Goal: Book appointment/travel/reservation

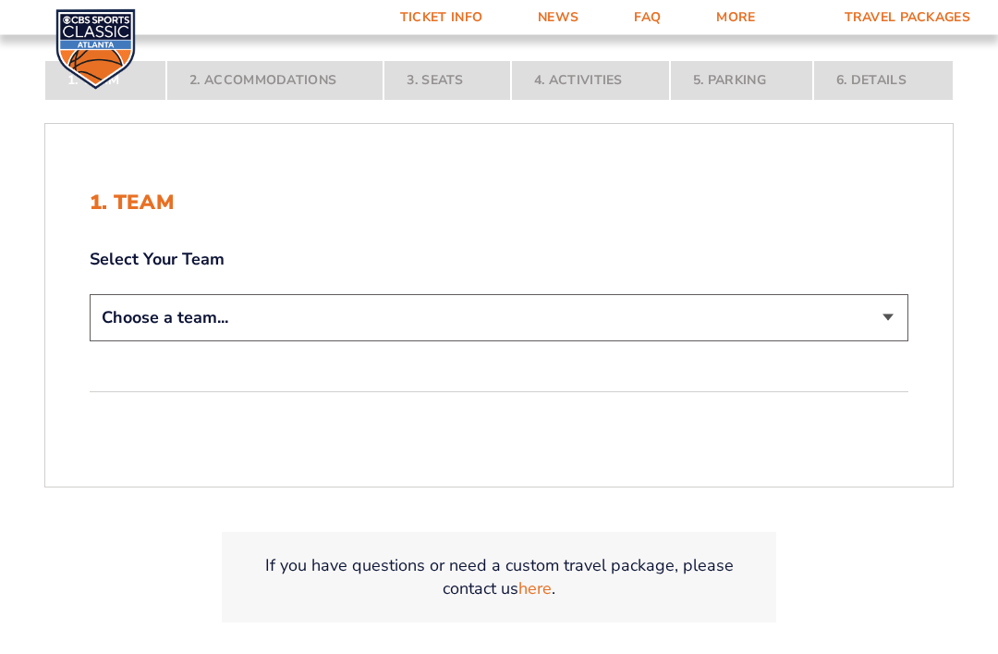
scroll to position [356, 0]
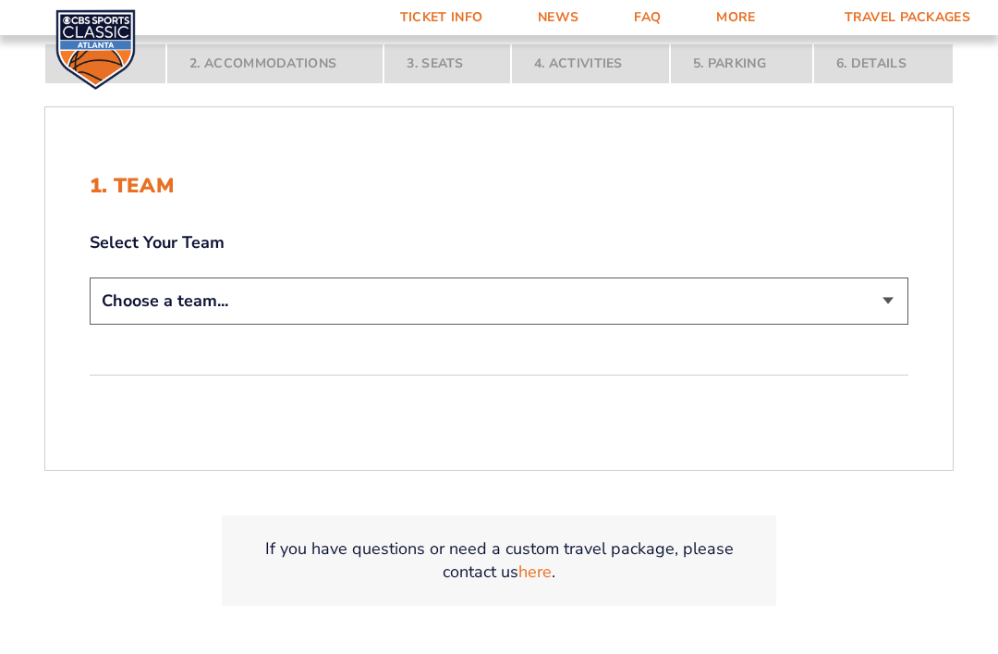
click at [881, 324] on select "Choose a team... [US_STATE] Wildcats [US_STATE] State Buckeyes [US_STATE] Tar H…" at bounding box center [499, 300] width 819 height 47
select select "12956"
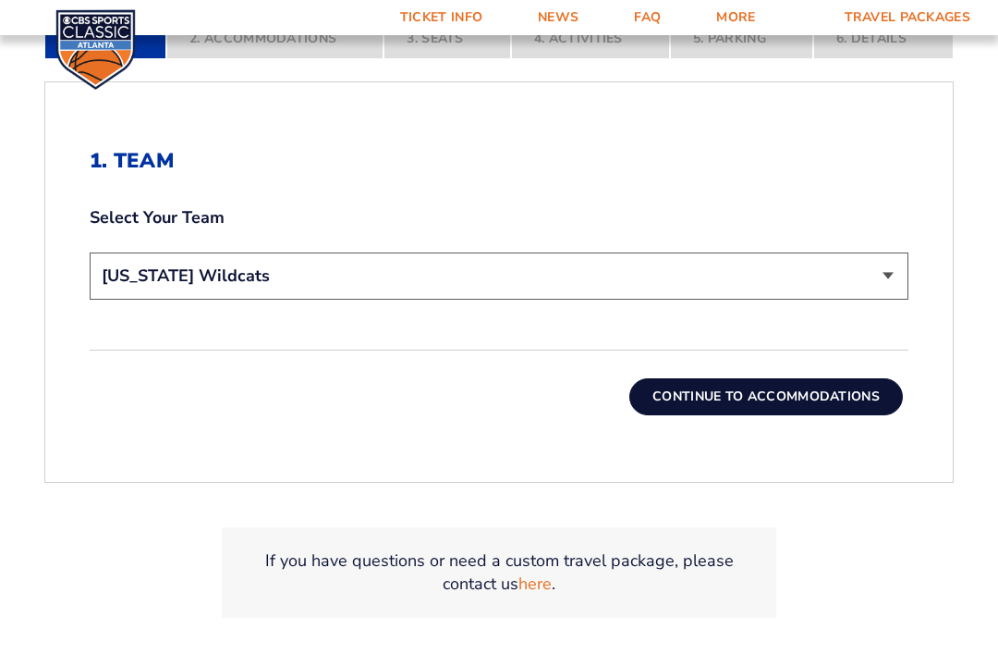
click at [849, 415] on button "Continue To Accommodations" at bounding box center [767, 396] width 274 height 37
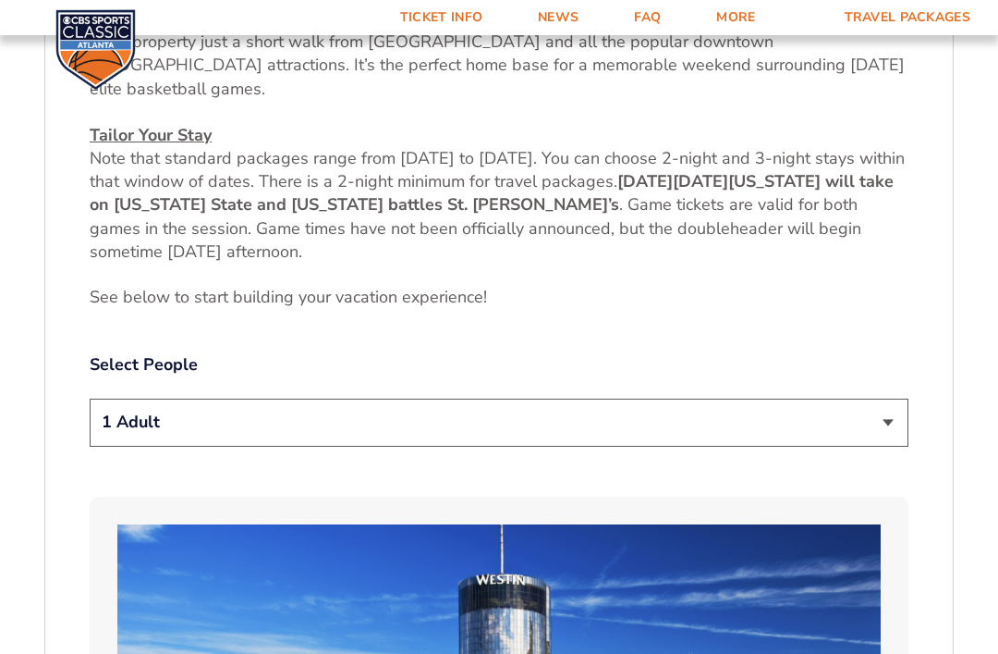
scroll to position [804, 0]
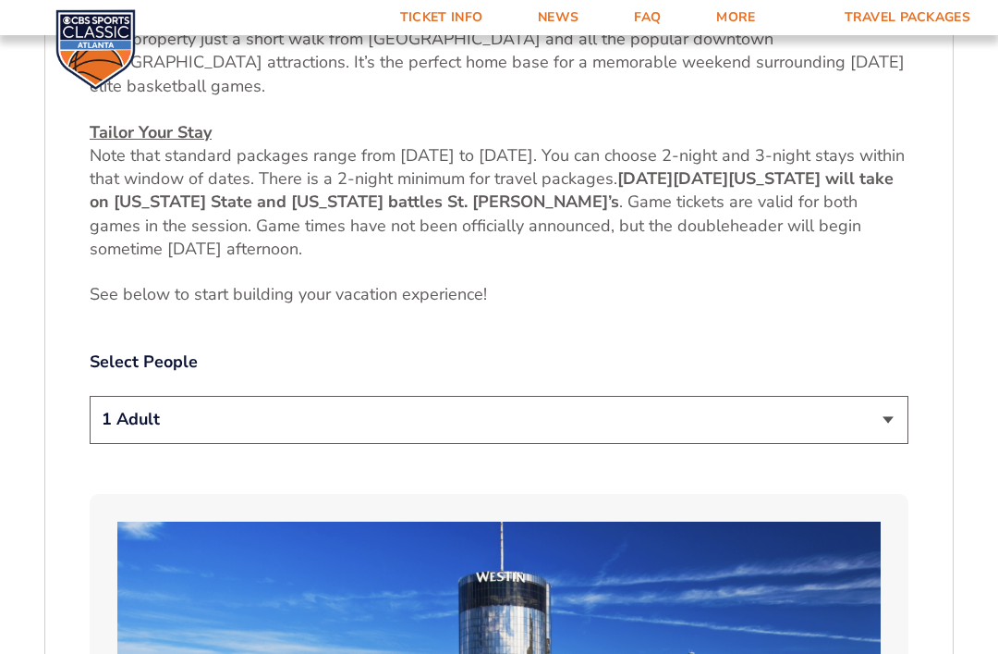
click at [891, 439] on select "1 Adult 2 Adults 3 Adults 4 Adults 2 Adults + 1 Child 2 Adults + 2 Children 2 A…" at bounding box center [499, 419] width 819 height 47
select select "2 Adults + 1 Child"
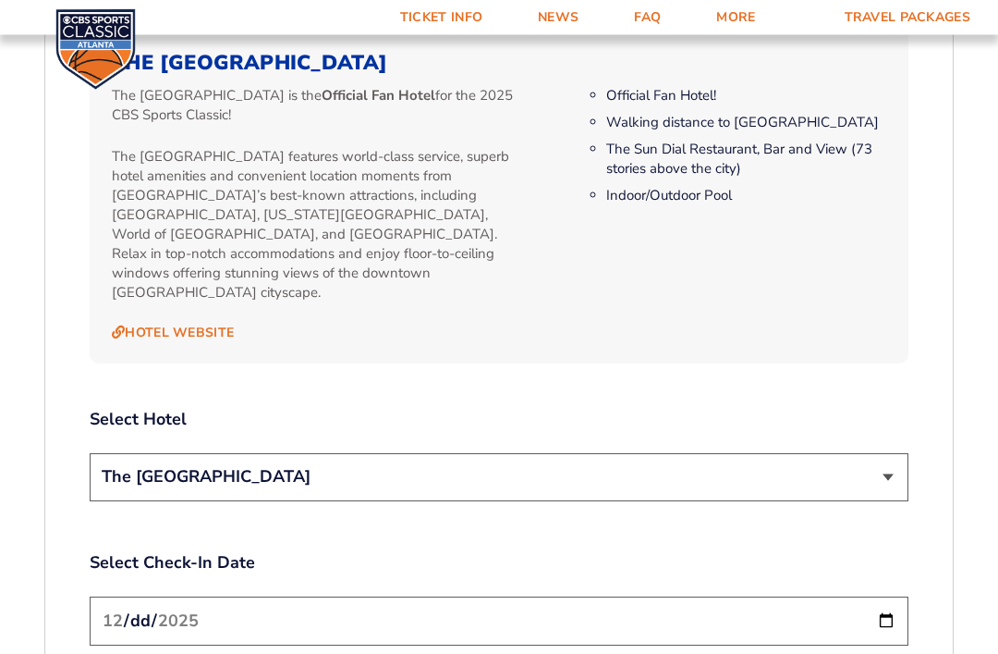
scroll to position [1906, 0]
click at [888, 460] on select "The [GEOGRAPHIC_DATA]" at bounding box center [499, 476] width 819 height 47
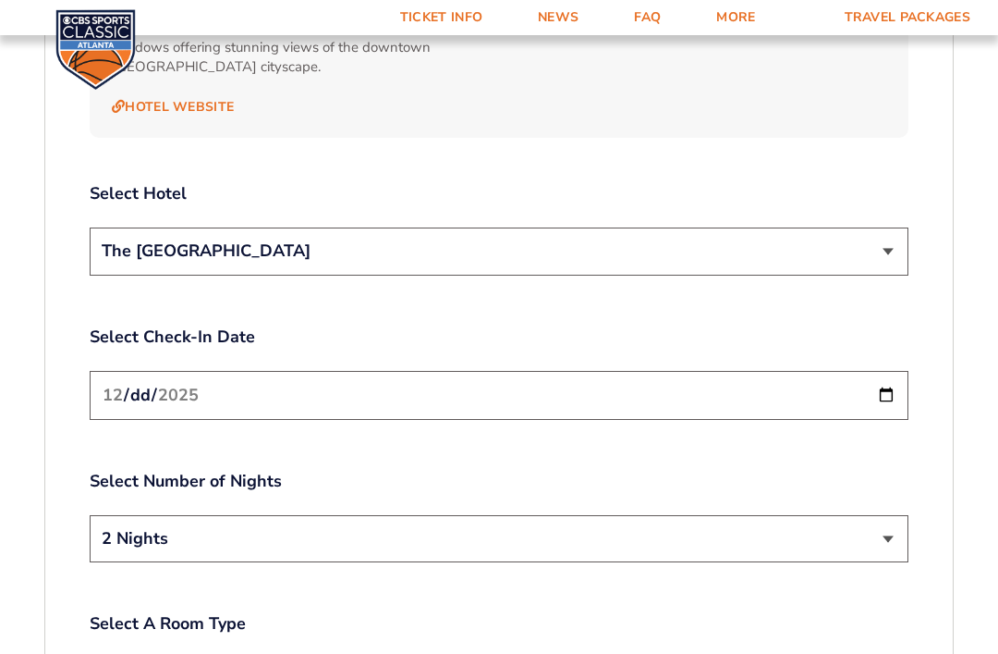
scroll to position [2157, 0]
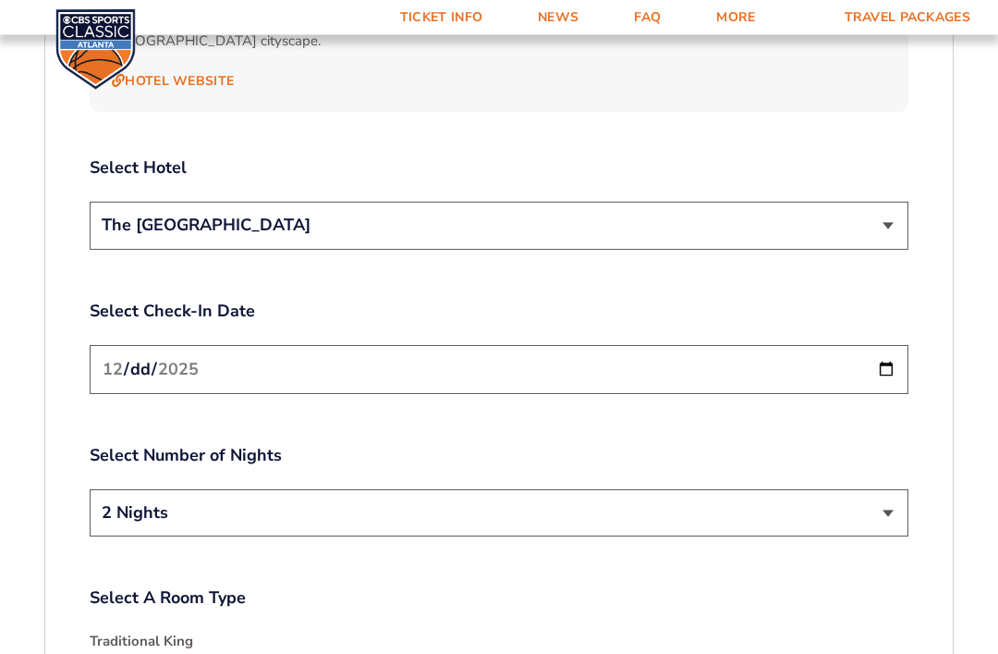
click at [837, 352] on input "[DATE]" at bounding box center [499, 370] width 819 height 49
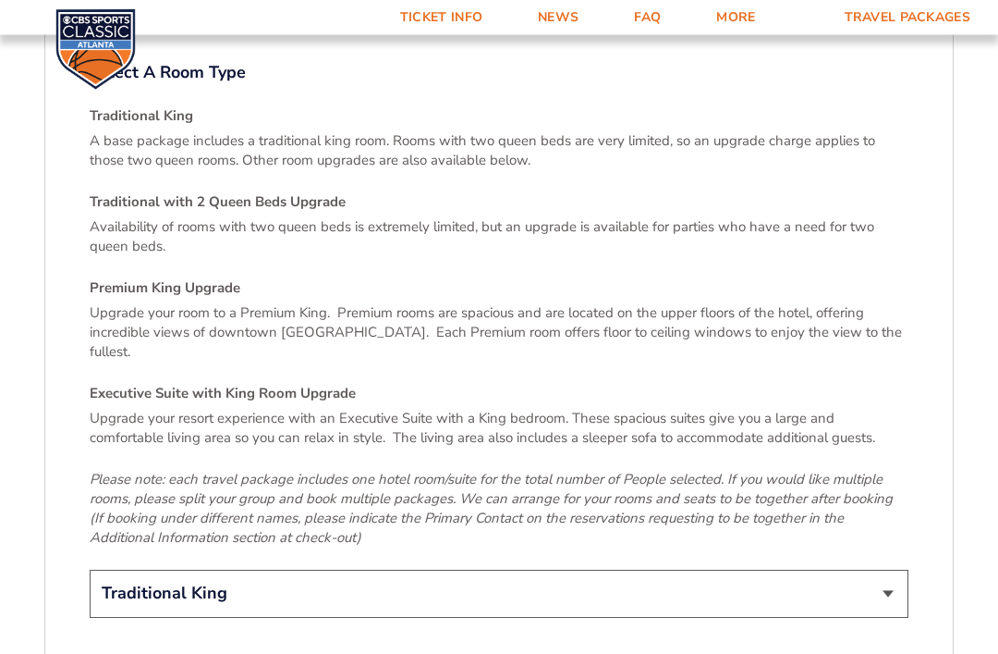
scroll to position [2683, 0]
click at [878, 569] on select "Traditional King Traditional with 2 Queen Beds Upgrade (+$45 per night) Premium…" at bounding box center [499, 592] width 819 height 47
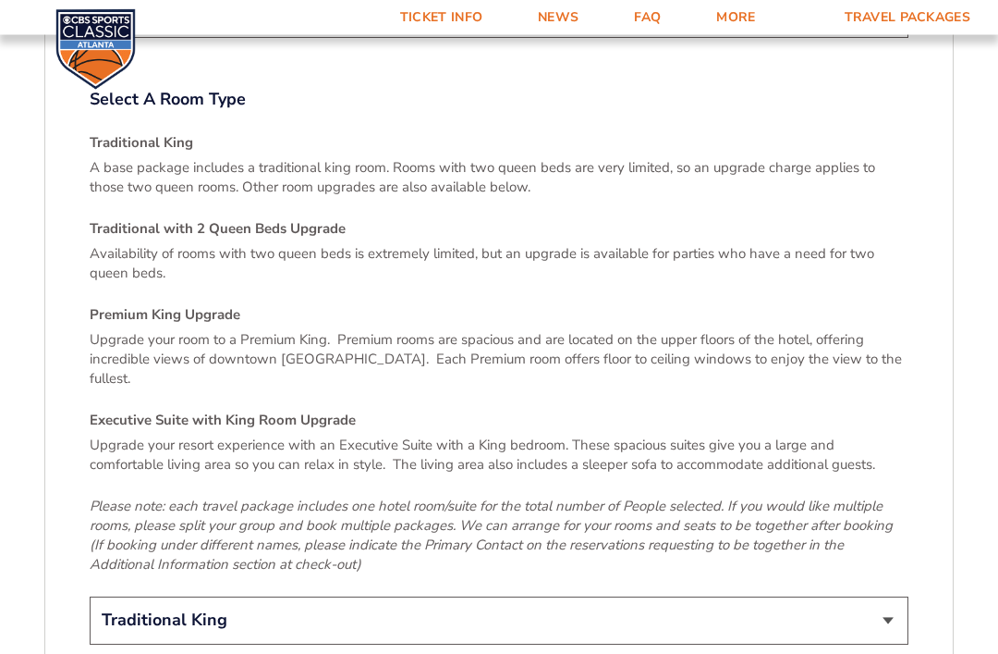
scroll to position [2655, 0]
click at [561, 597] on select "Traditional King Traditional with 2 Queen Beds Upgrade (+$45 per night) Premium…" at bounding box center [499, 620] width 819 height 47
select select "Traditional with 2 Queen Beds Upgrade"
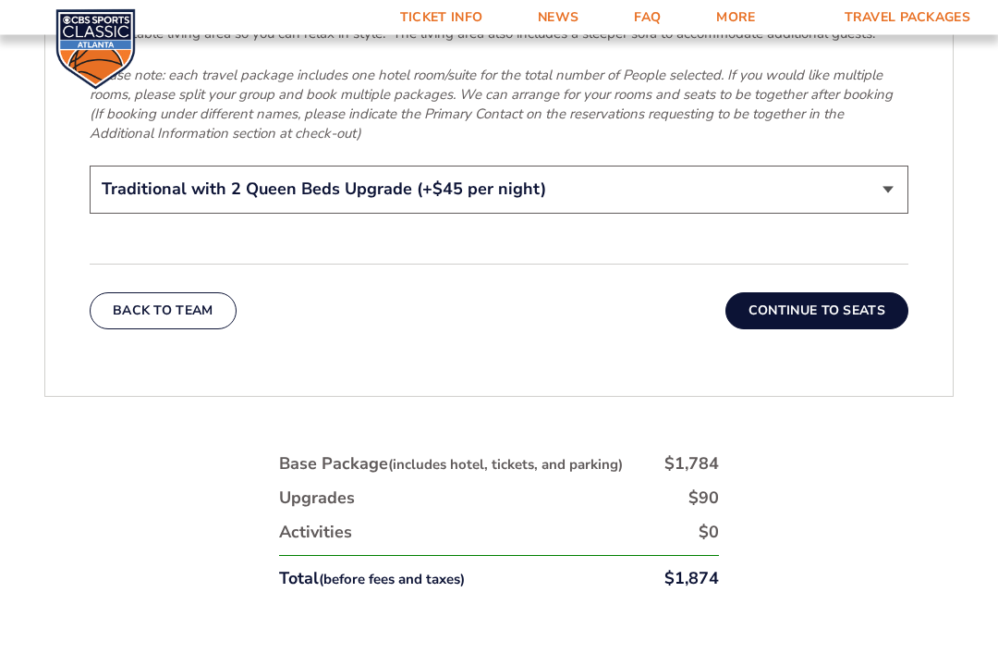
scroll to position [3087, 0]
click at [862, 292] on button "Continue To Seats" at bounding box center [817, 310] width 183 height 37
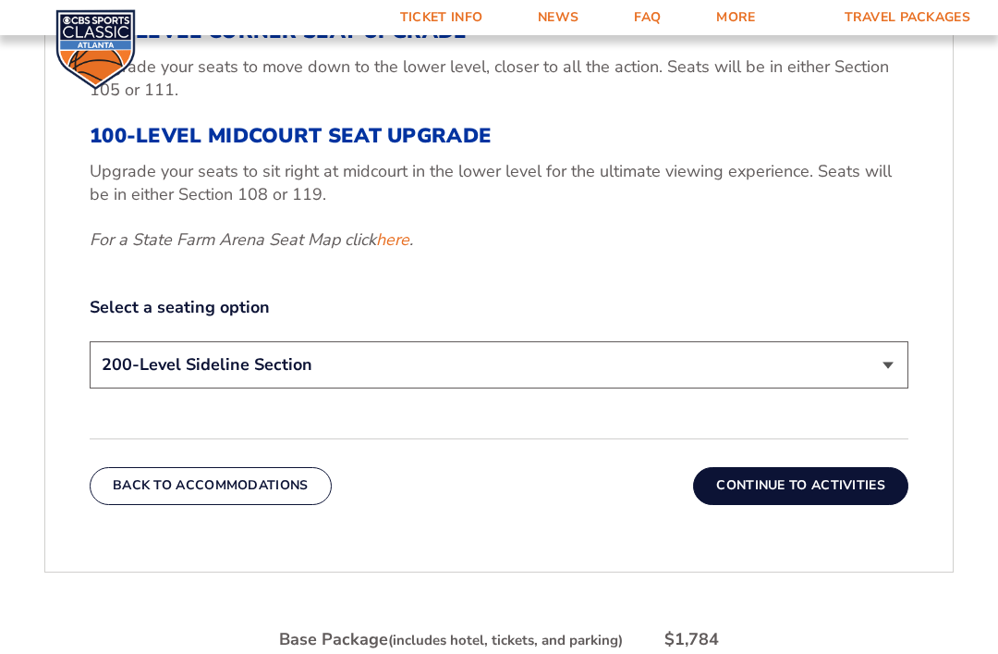
scroll to position [859, 0]
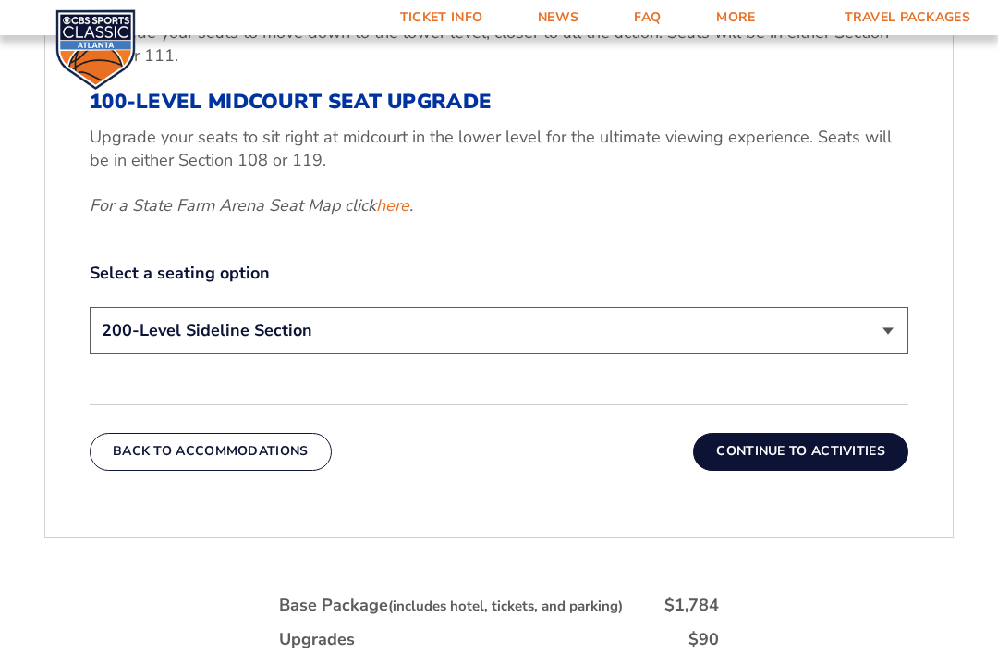
click at [893, 335] on select "200-Level Sideline Section 100-Level Corner Seat Upgrade (+$120 per person) 100…" at bounding box center [499, 330] width 819 height 47
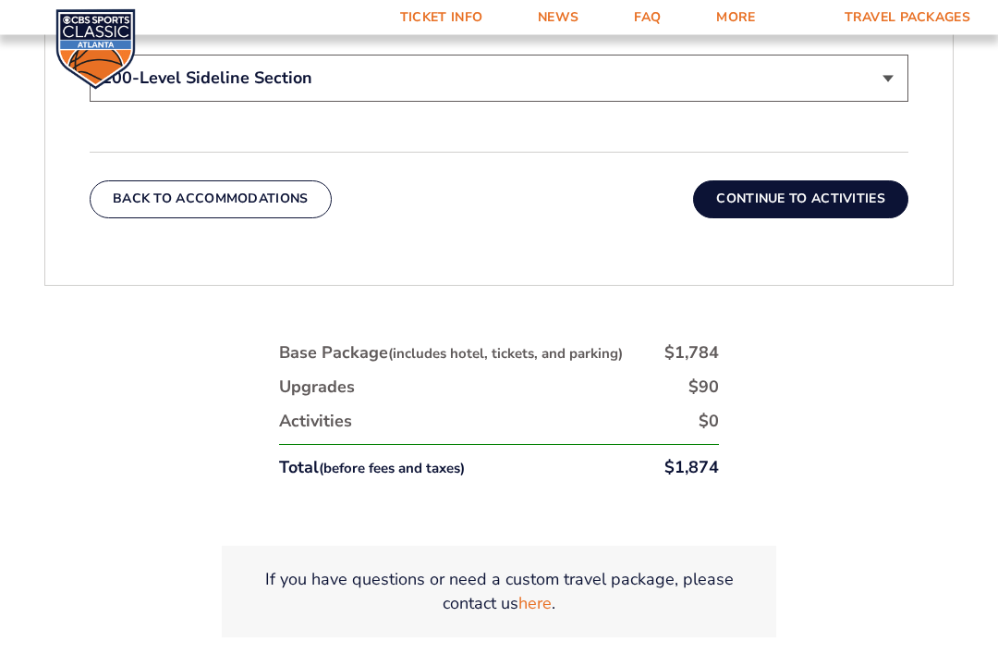
scroll to position [1109, 0]
click at [858, 204] on button "Continue To Activities" at bounding box center [800, 200] width 215 height 37
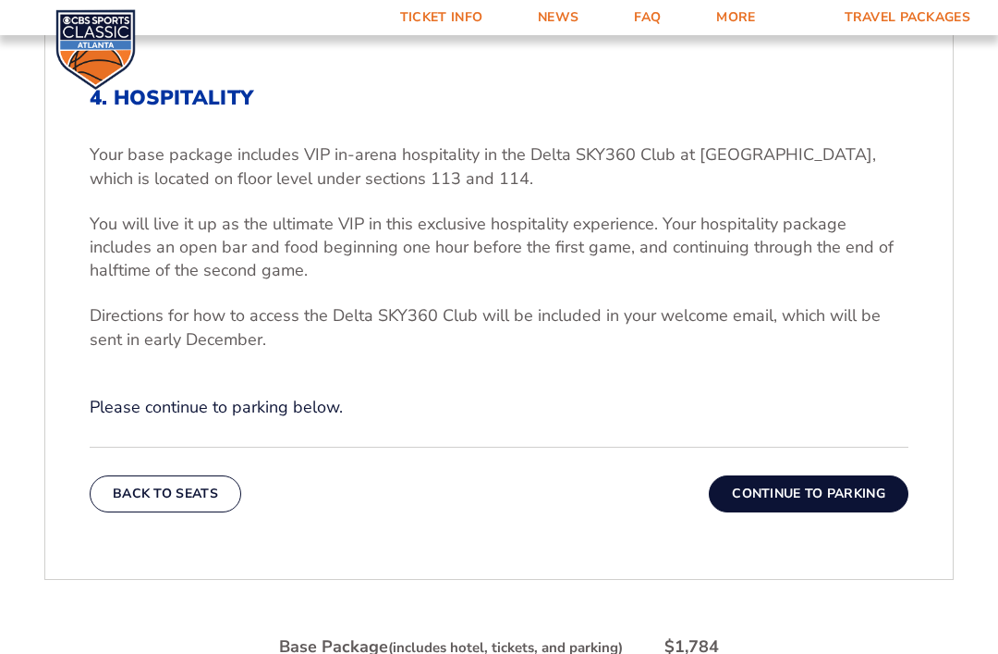
scroll to position [572, 0]
click at [849, 513] on button "Continue To Parking" at bounding box center [809, 494] width 200 height 37
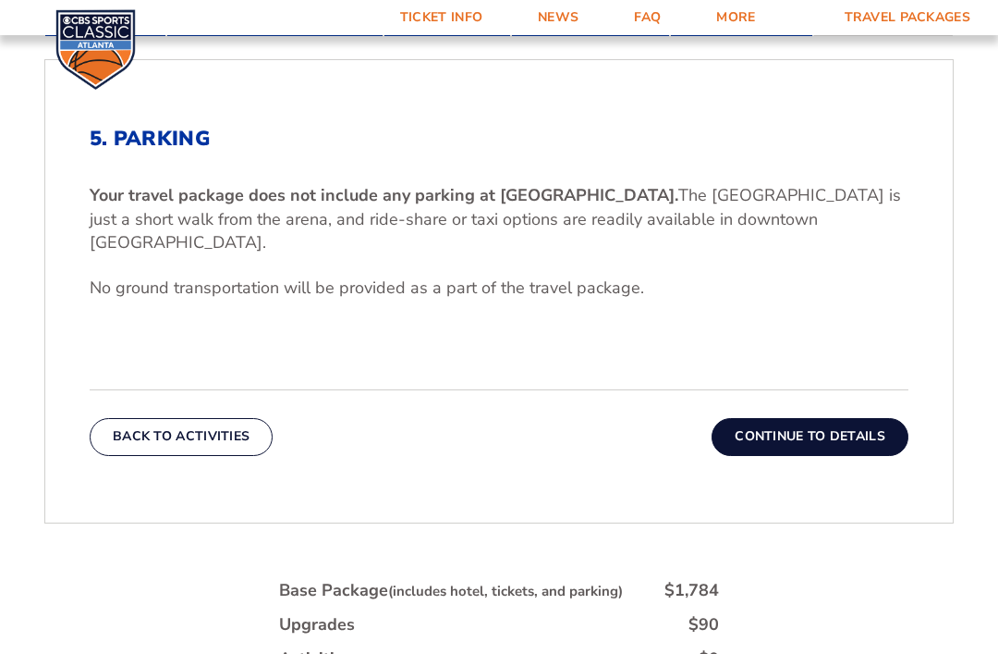
scroll to position [530, 0]
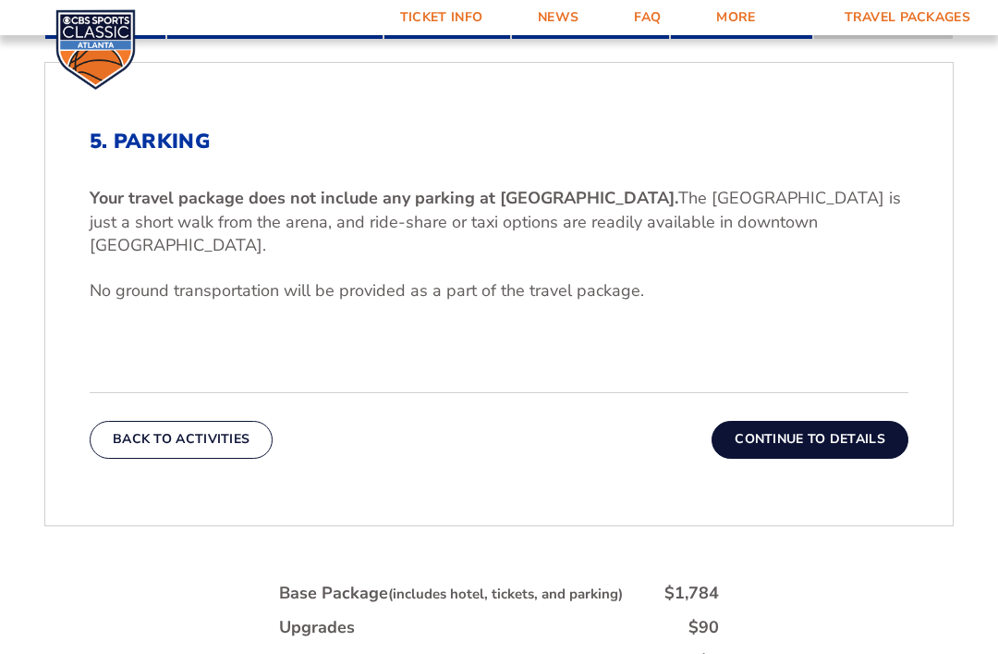
click at [819, 446] on button "Continue To Details" at bounding box center [810, 439] width 197 height 37
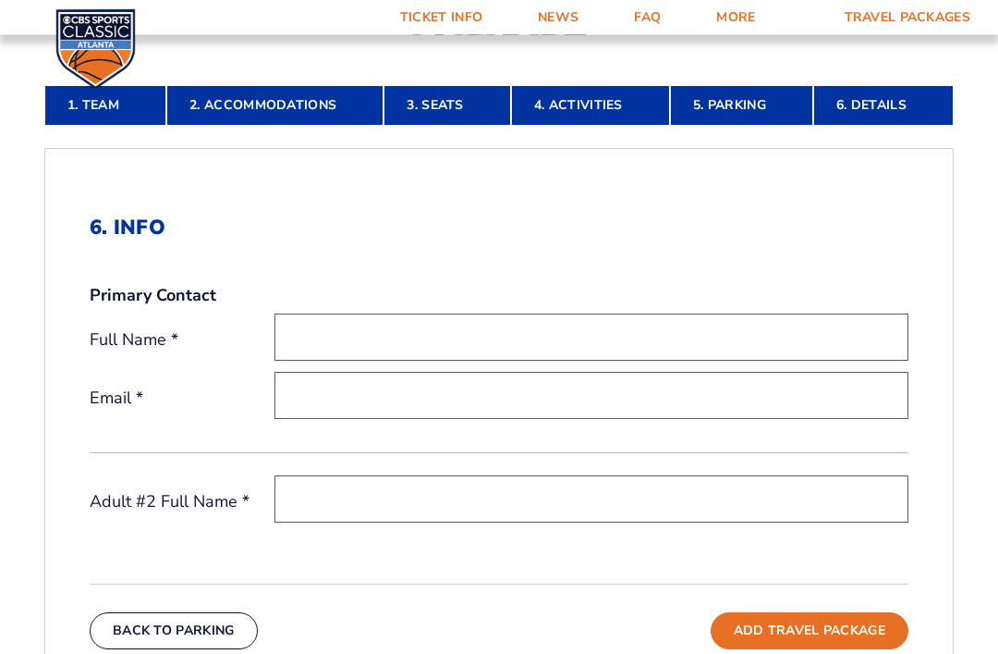
scroll to position [440, 0]
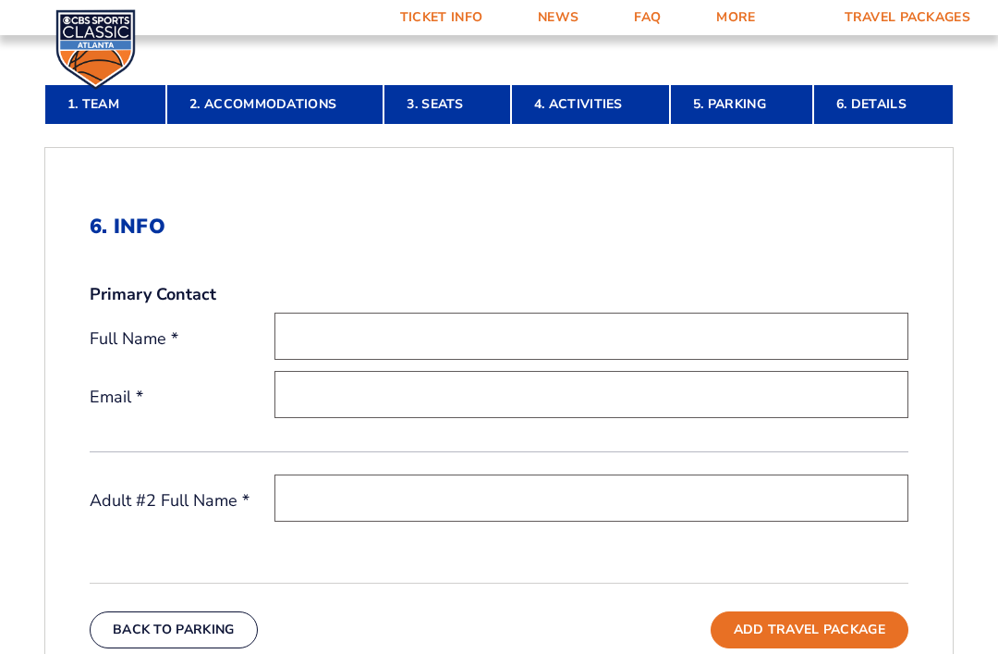
click at [473, 125] on link "3. Seats" at bounding box center [447, 104] width 127 height 41
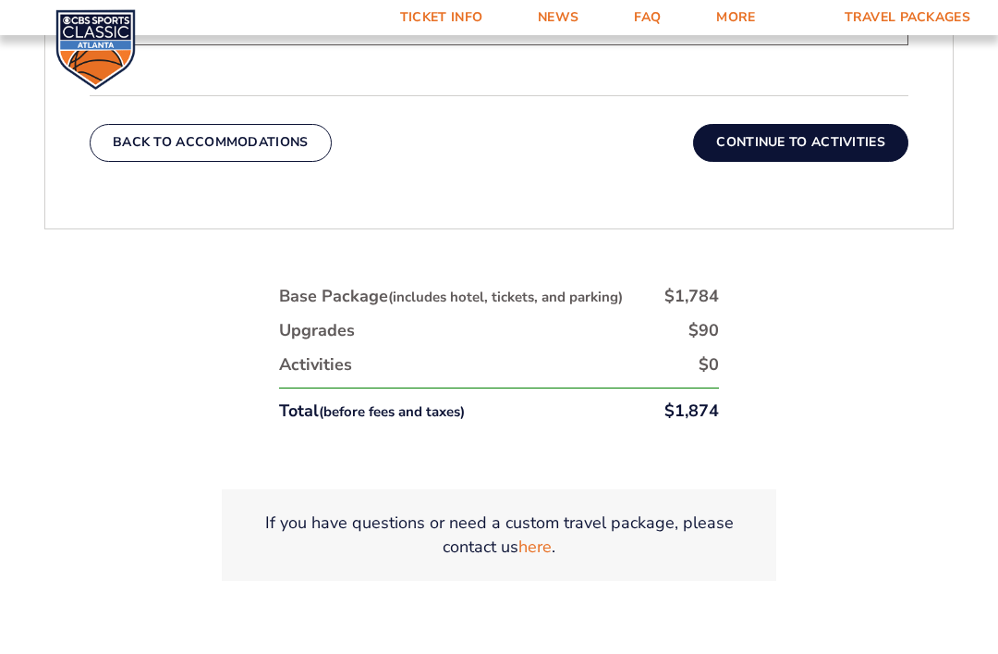
scroll to position [1167, 0]
